Goal: Task Accomplishment & Management: Use online tool/utility

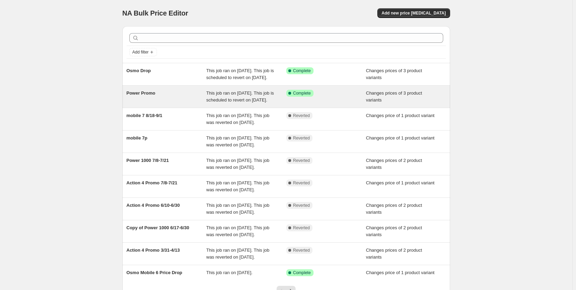
click at [175, 104] on div "Power Promo" at bounding box center [167, 97] width 80 height 14
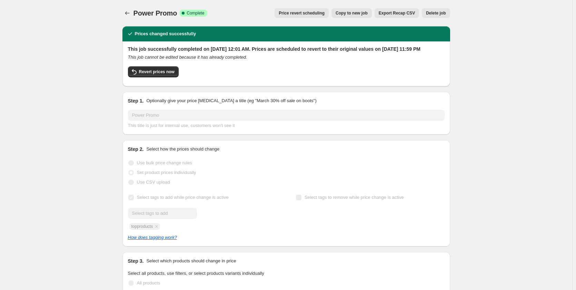
click at [359, 11] on span "Copy to new job" at bounding box center [352, 13] width 32 height 6
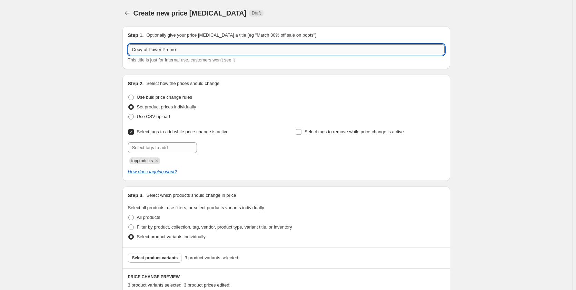
click at [193, 48] on input "Copy of Power Promo" at bounding box center [286, 49] width 317 height 11
click at [193, 49] on input "Copy of Power Promo" at bounding box center [286, 49] width 317 height 11
click at [192, 49] on input "Copy of Power Promo" at bounding box center [286, 49] width 317 height 11
type input "C"
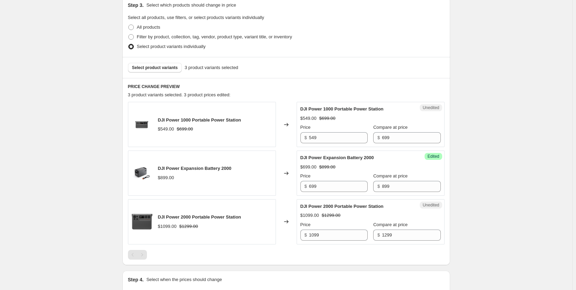
scroll to position [207, 0]
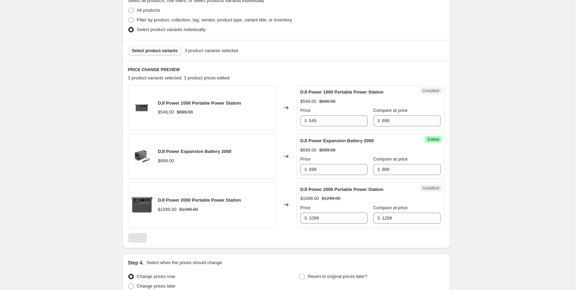
type input "Power2000"
click at [164, 51] on span "Select product variants" at bounding box center [155, 51] width 46 height 6
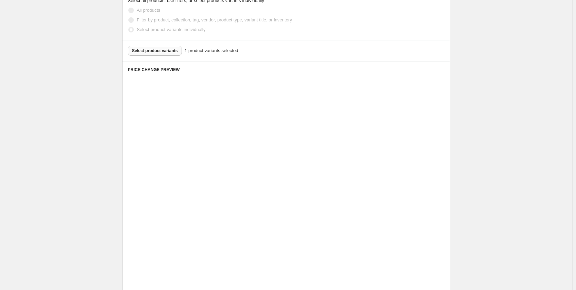
scroll to position [175, 0]
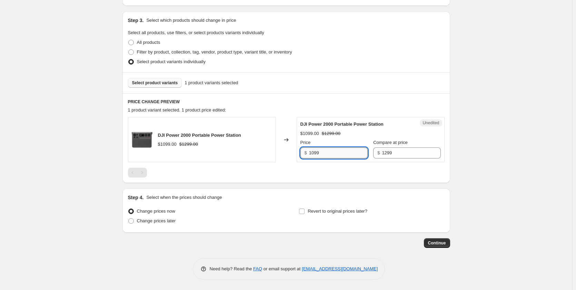
click at [338, 155] on input "1099" at bounding box center [338, 152] width 59 height 11
type input "969"
click at [149, 223] on span "Change prices later" at bounding box center [156, 220] width 39 height 5
click at [129, 218] on input "Change prices later" at bounding box center [128, 218] width 0 height 0
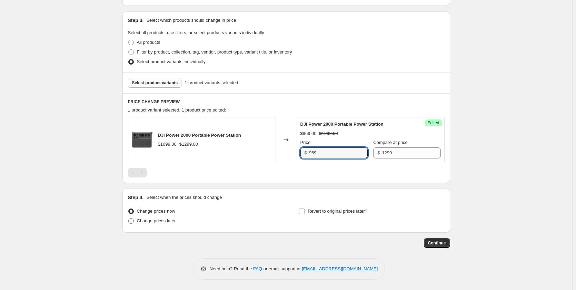
radio input "true"
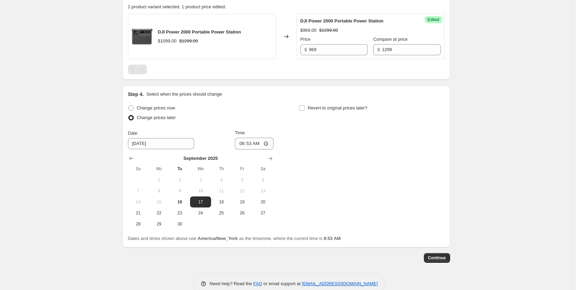
scroll to position [279, 0]
click at [244, 144] on input "08:53" at bounding box center [254, 143] width 39 height 12
type input "00:01"
click at [304, 106] on input "Revert to original prices later?" at bounding box center [302, 108] width 6 height 6
checkbox input "true"
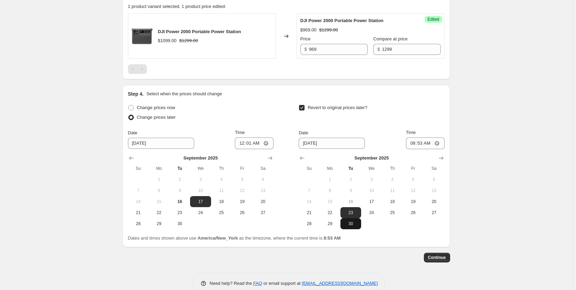
click at [349, 223] on span "30" at bounding box center [350, 224] width 15 height 6
type input "[DATE]"
click at [414, 144] on input "08:53" at bounding box center [425, 143] width 39 height 12
type input "23:59"
click at [431, 261] on button "Continue" at bounding box center [437, 258] width 26 height 10
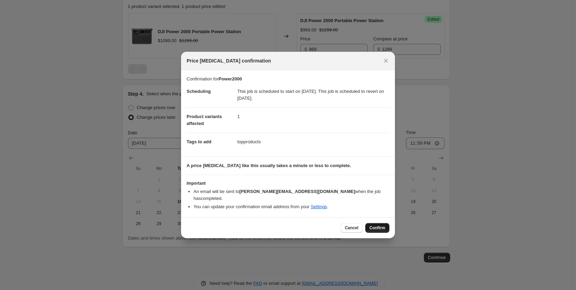
click at [382, 226] on span "Confirm" at bounding box center [378, 228] width 16 height 6
